Goal: Transaction & Acquisition: Purchase product/service

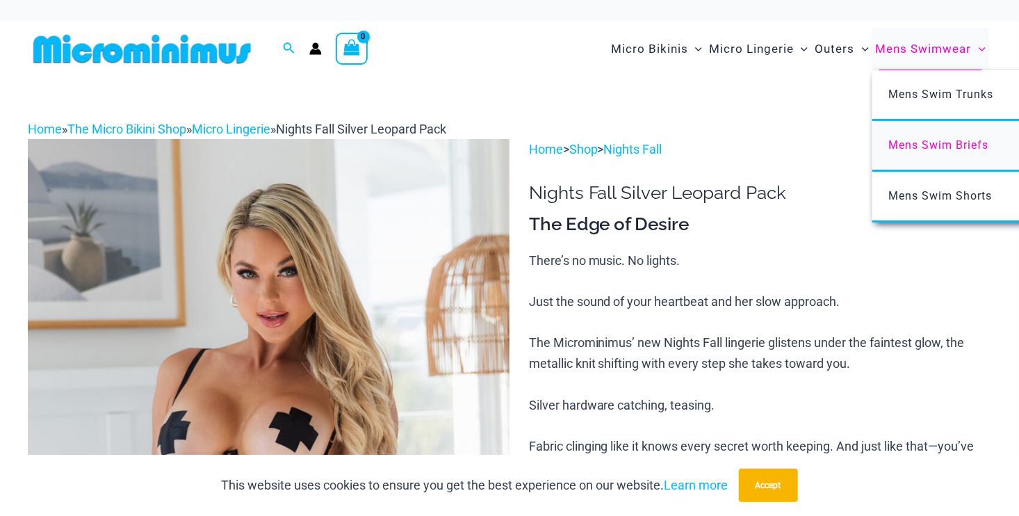
click at [922, 146] on span "Mens Swim Briefs" at bounding box center [939, 144] width 100 height 13
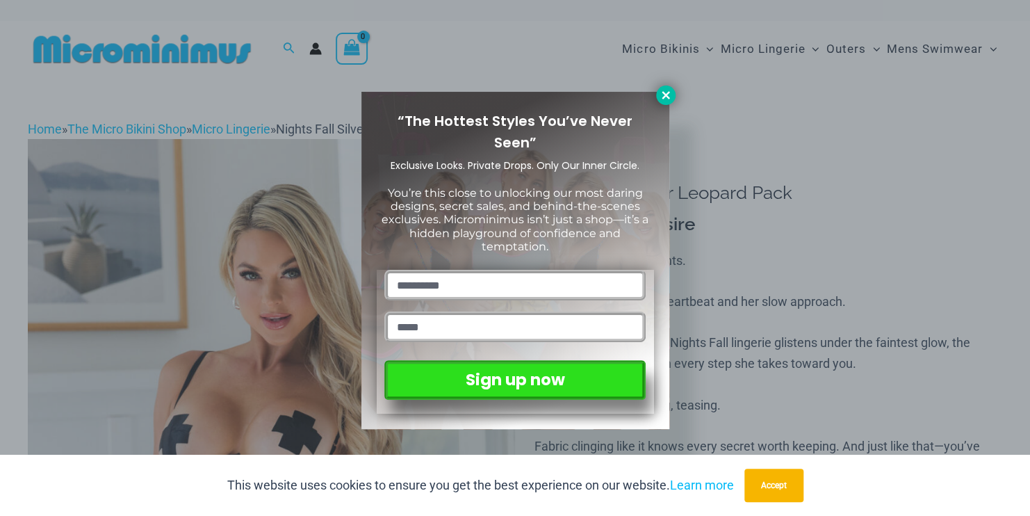
click at [667, 95] on icon at bounding box center [666, 95] width 8 height 8
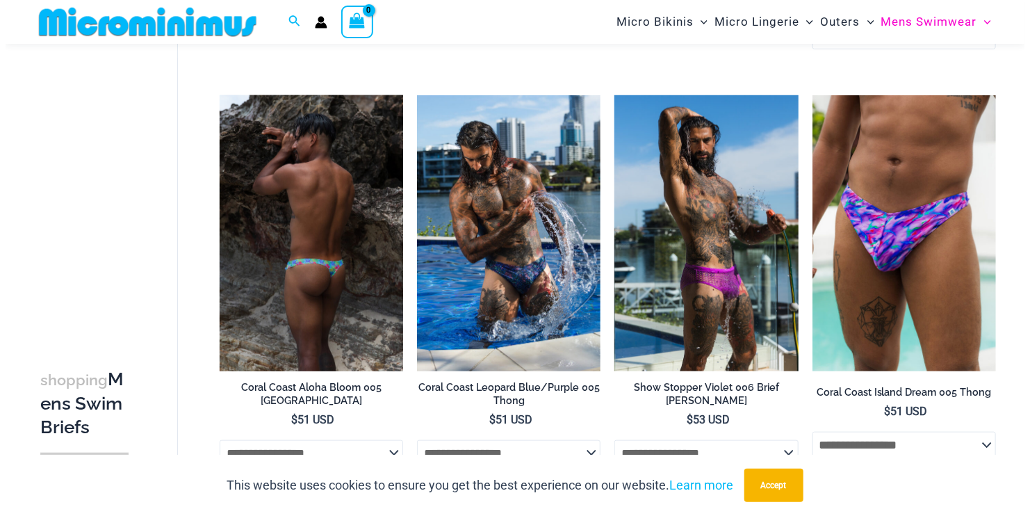
scroll to position [478, 0]
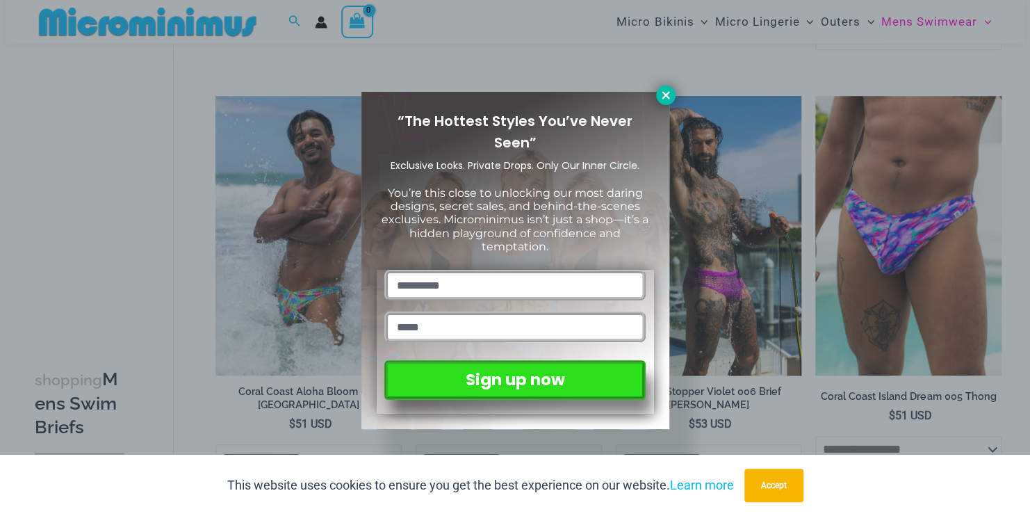
click at [660, 89] on icon at bounding box center [666, 95] width 13 height 13
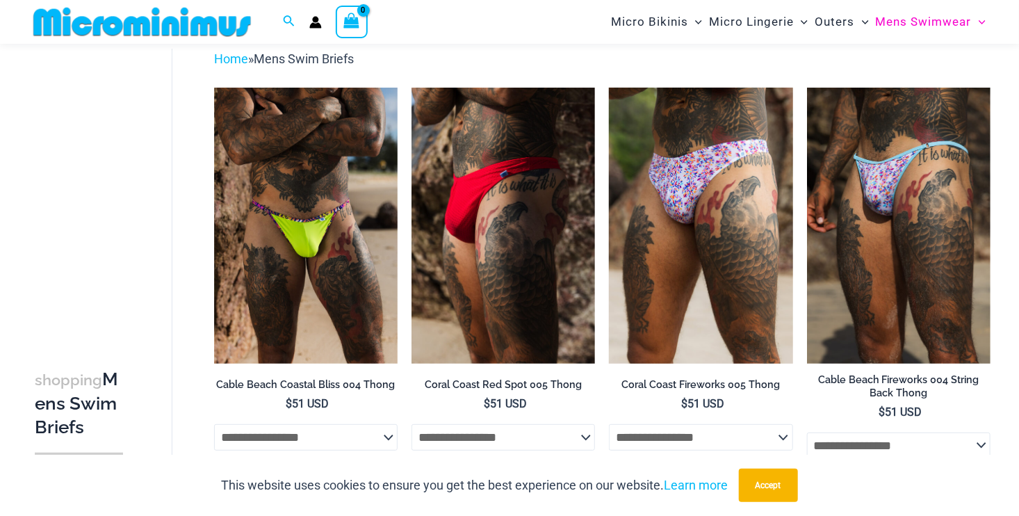
scroll to position [58, 0]
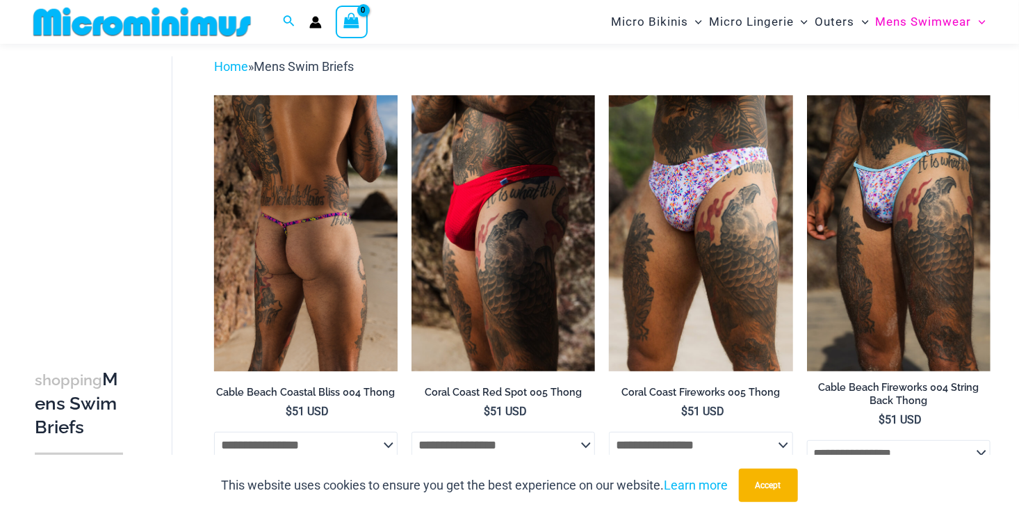
click at [315, 212] on img at bounding box center [306, 232] width 184 height 275
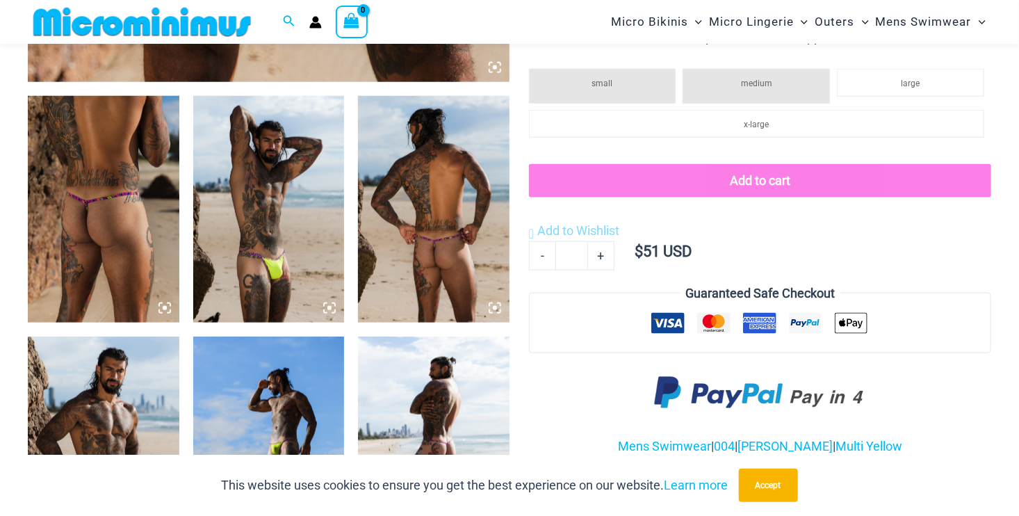
scroll to position [683, 0]
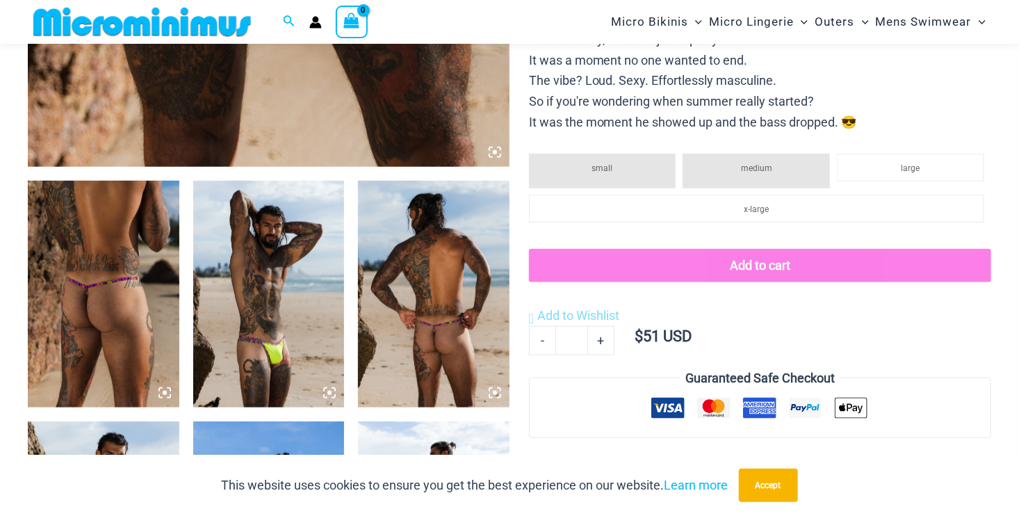
click at [750, 175] on li "medium" at bounding box center [756, 171] width 147 height 35
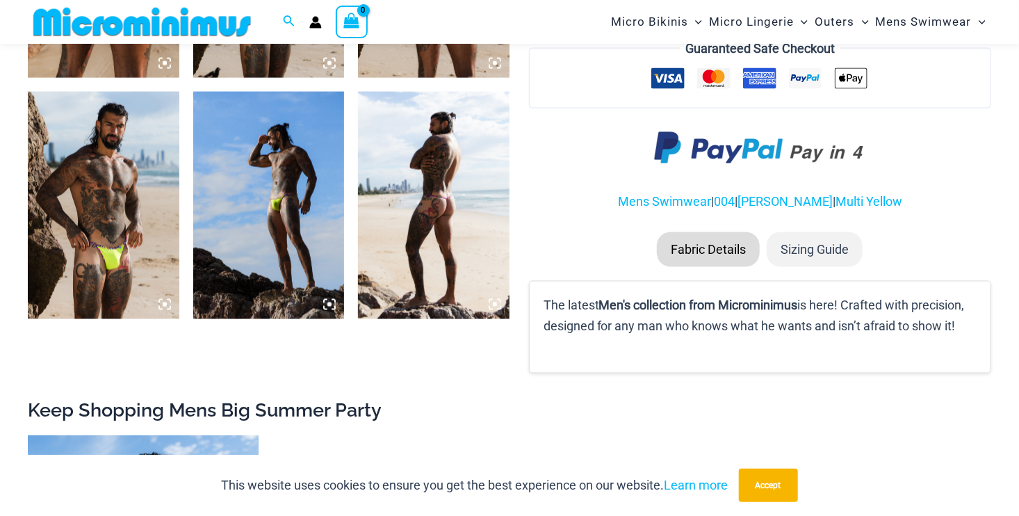
scroll to position [1030, 0]
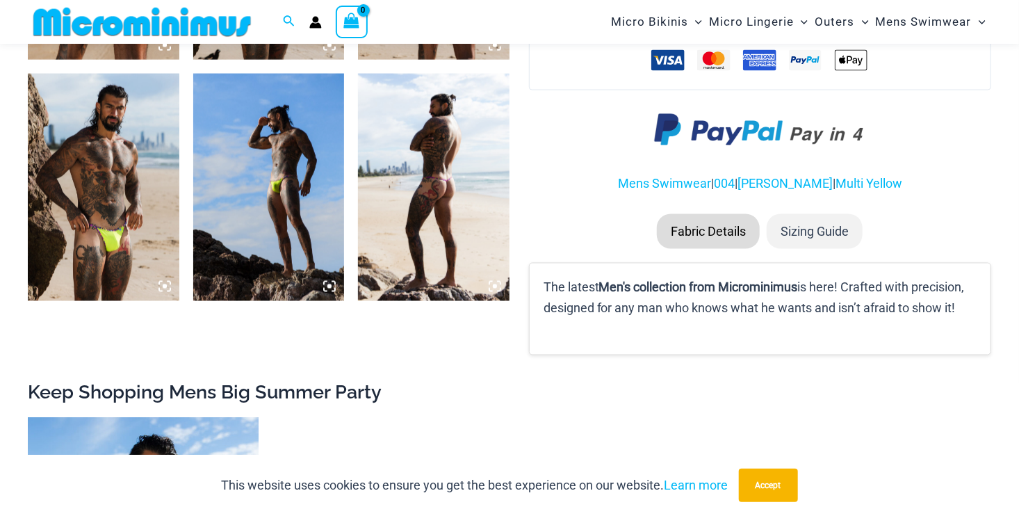
click at [796, 225] on li "Sizing Guide" at bounding box center [815, 231] width 96 height 35
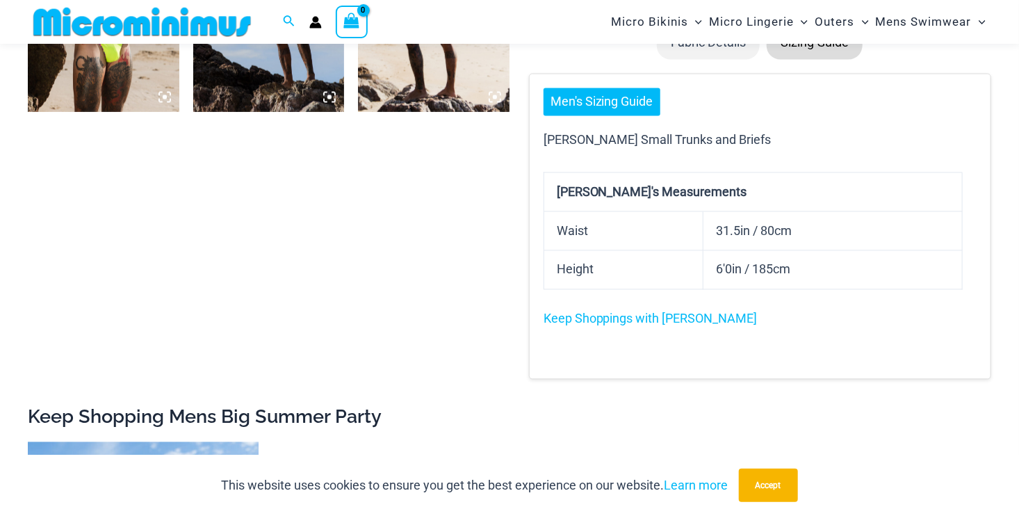
scroll to position [1239, 0]
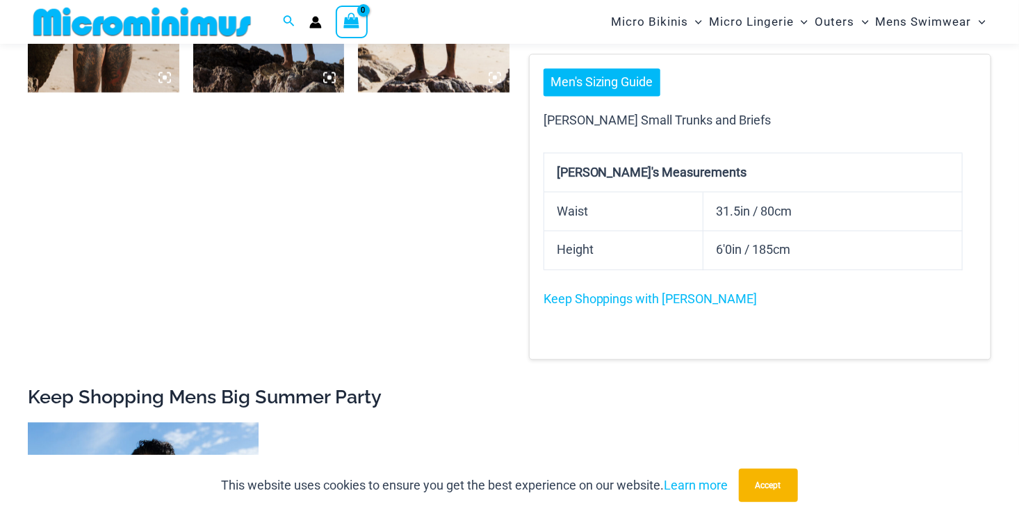
click at [594, 76] on link "Men's Sizing Guide" at bounding box center [602, 83] width 117 height 28
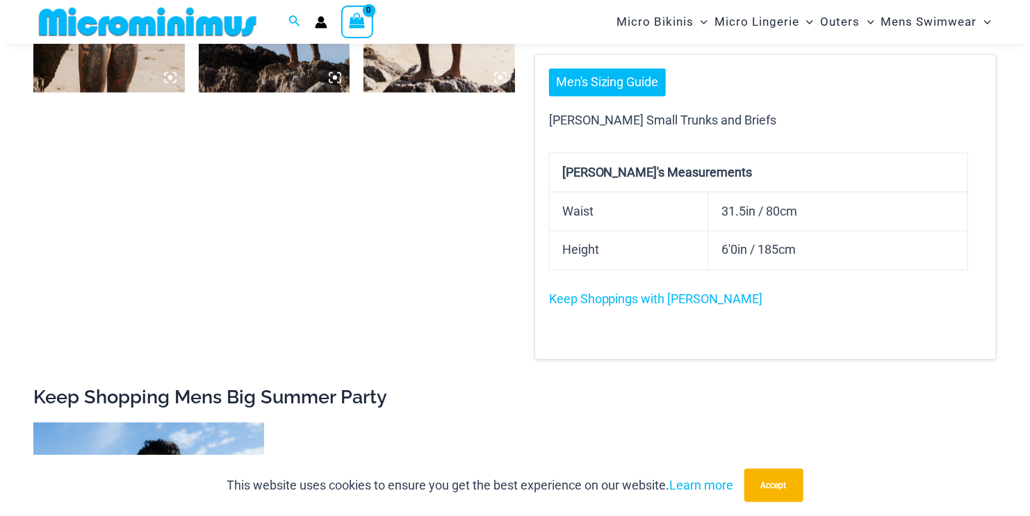
scroll to position [1249, 0]
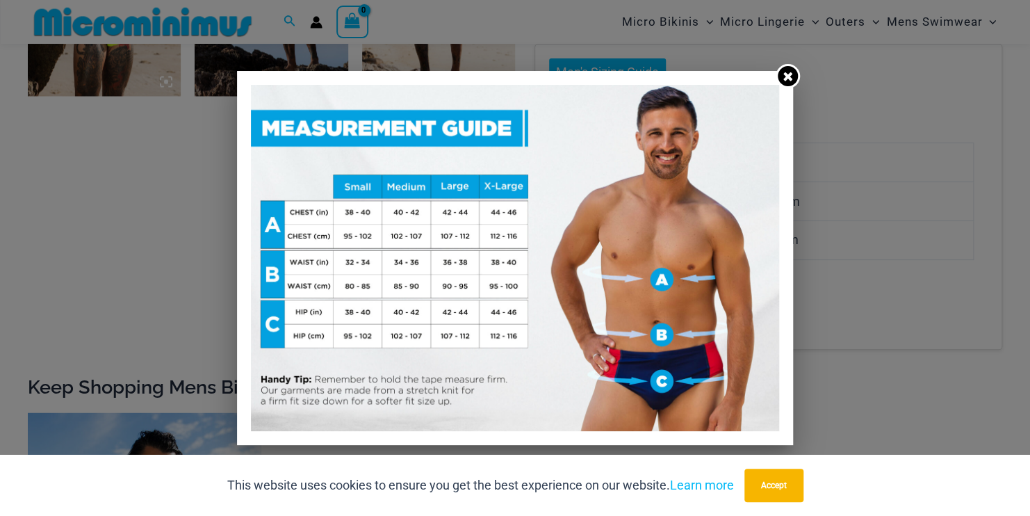
click at [779, 72] on link at bounding box center [788, 76] width 24 height 24
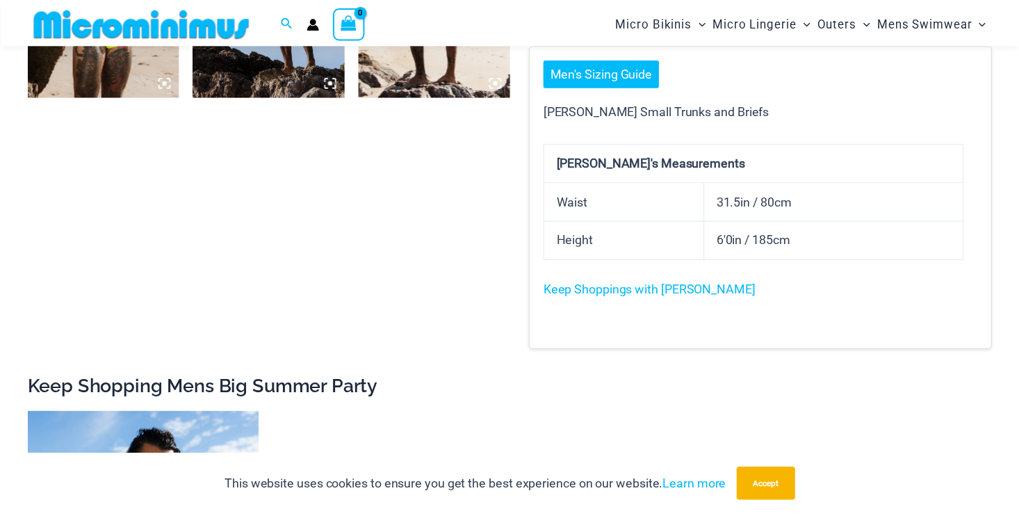
scroll to position [1239, 0]
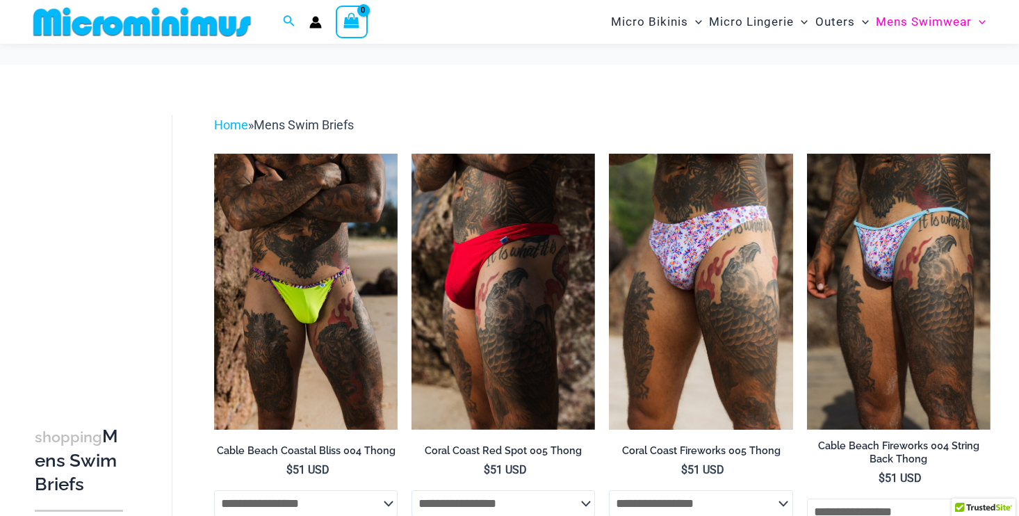
scroll to position [58, 0]
